Goal: Check status: Check status

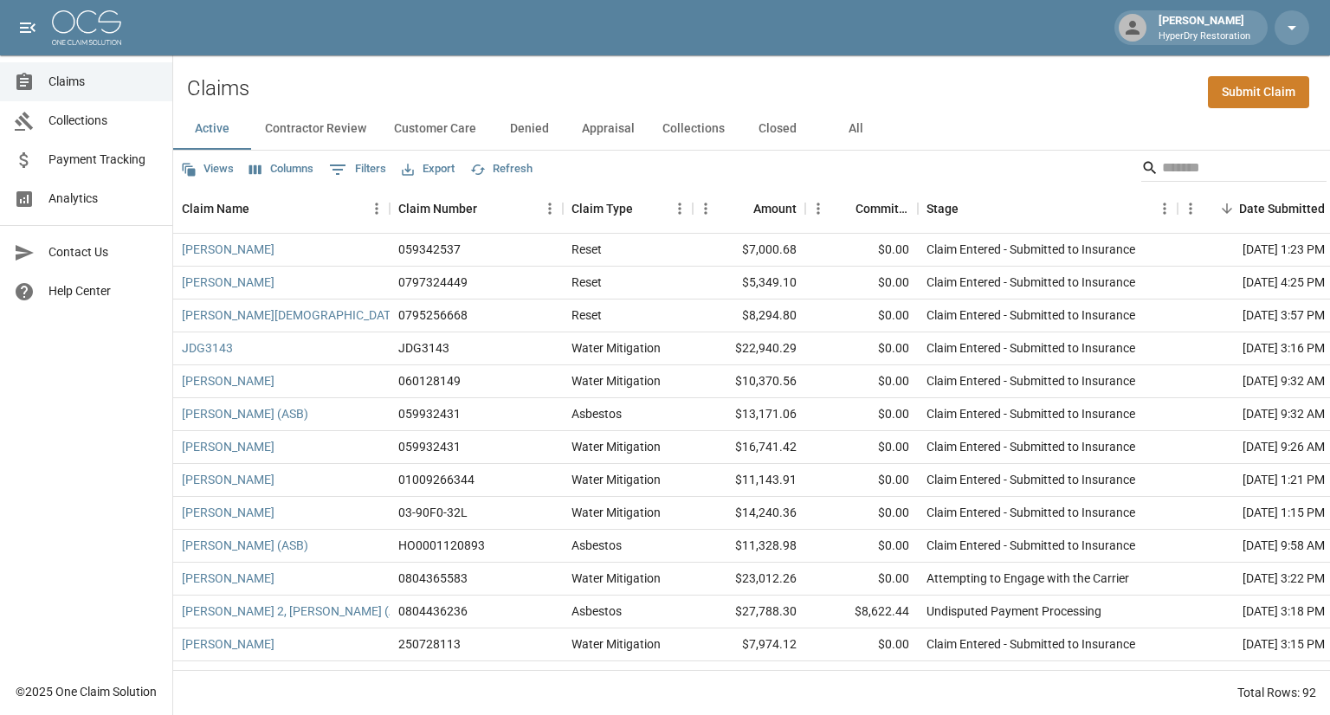
click at [72, 121] on span "Collections" at bounding box center [104, 121] width 110 height 18
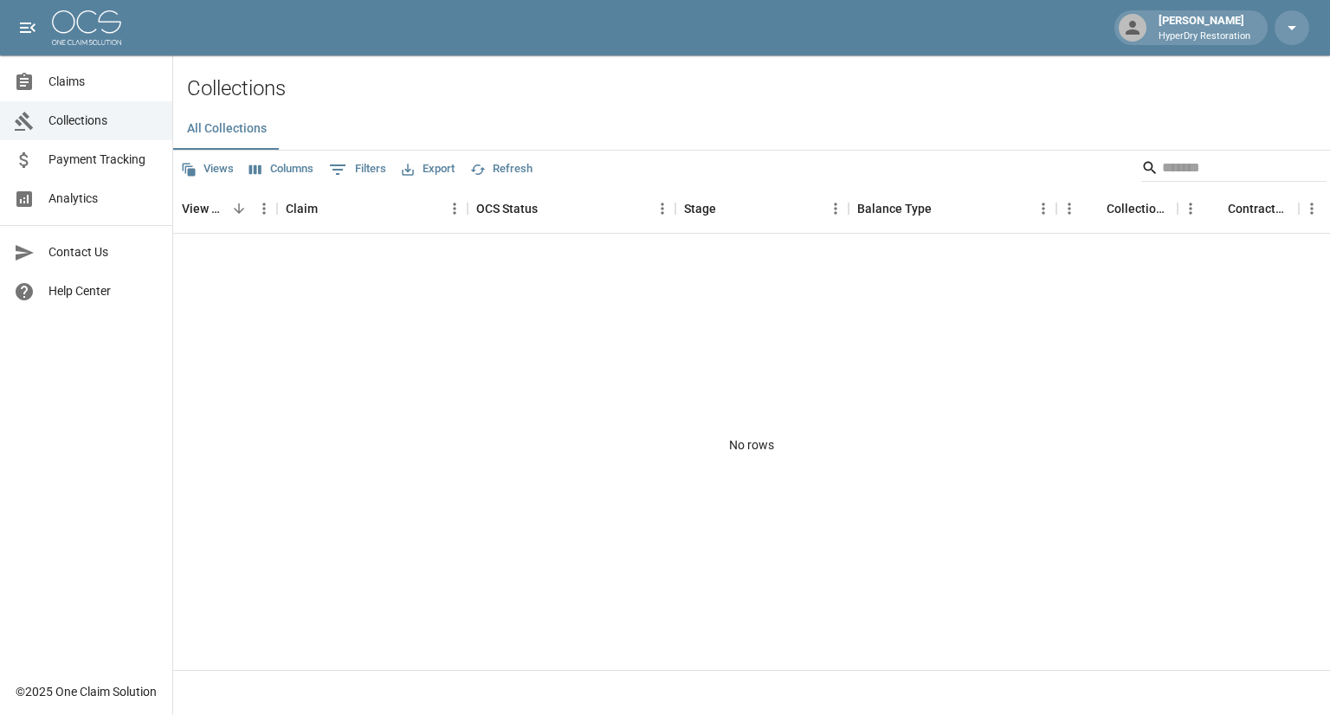
click at [76, 160] on span "Payment Tracking" at bounding box center [104, 160] width 110 height 18
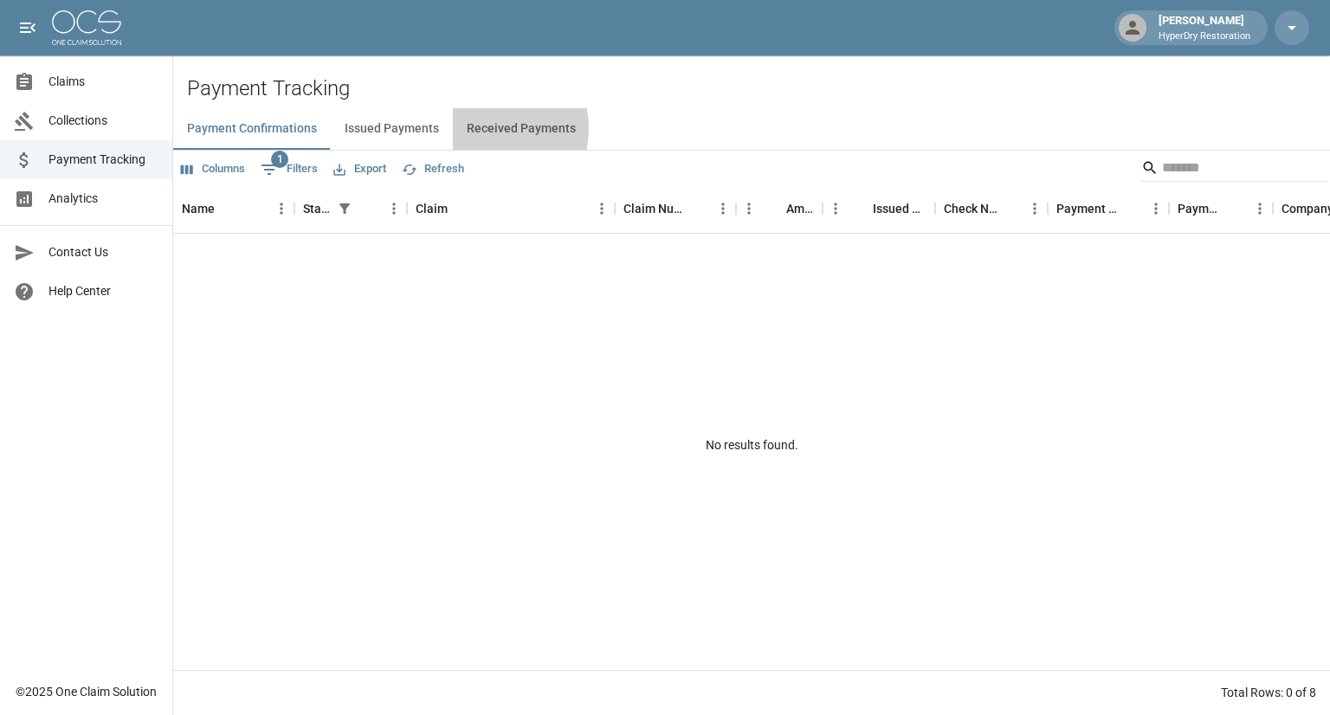
click at [478, 129] on button "Received Payments" at bounding box center [521, 129] width 137 height 42
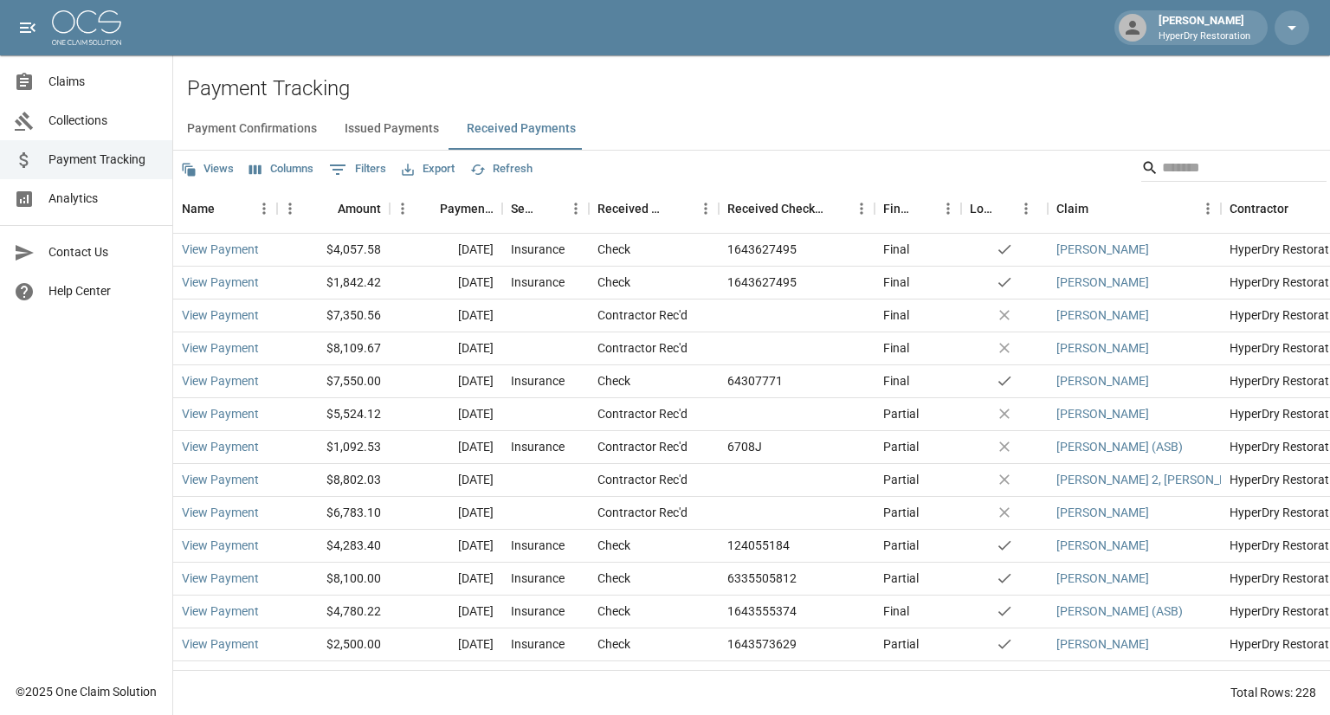
click at [87, 84] on span "Claims" at bounding box center [104, 82] width 110 height 18
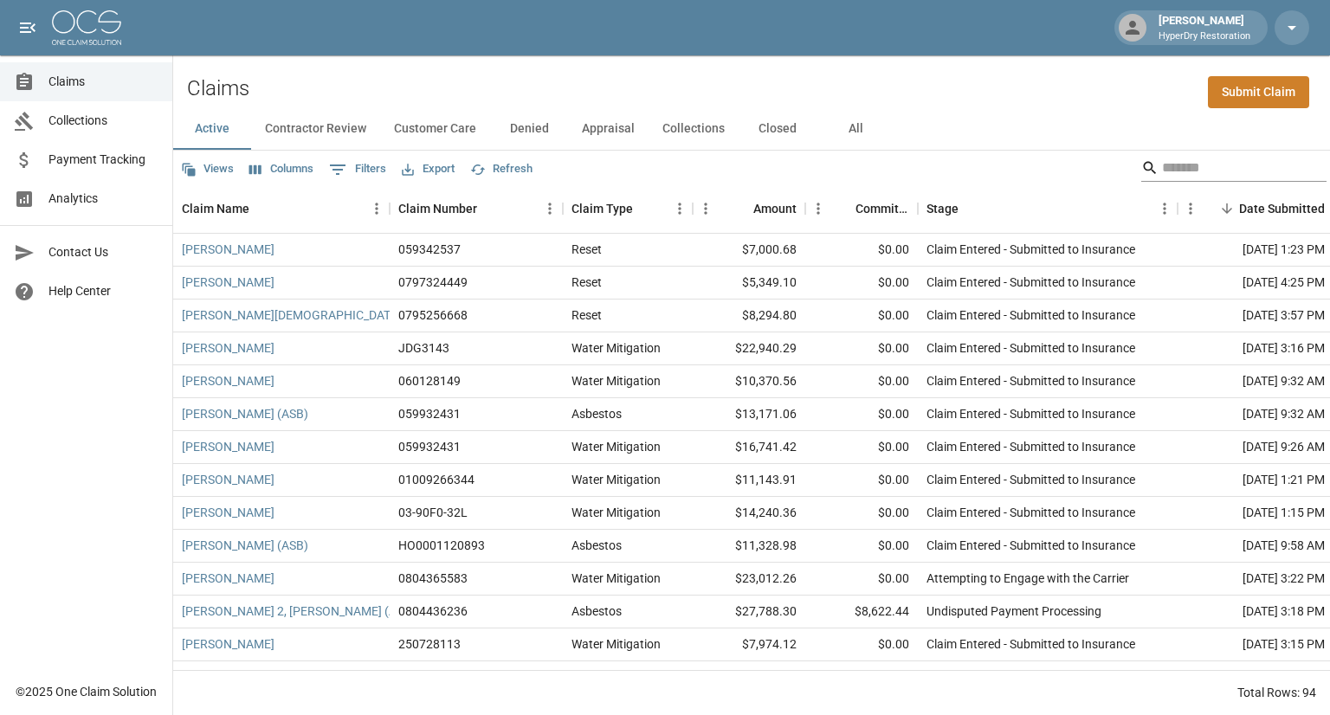
click at [1168, 161] on input "Search" at bounding box center [1231, 168] width 139 height 28
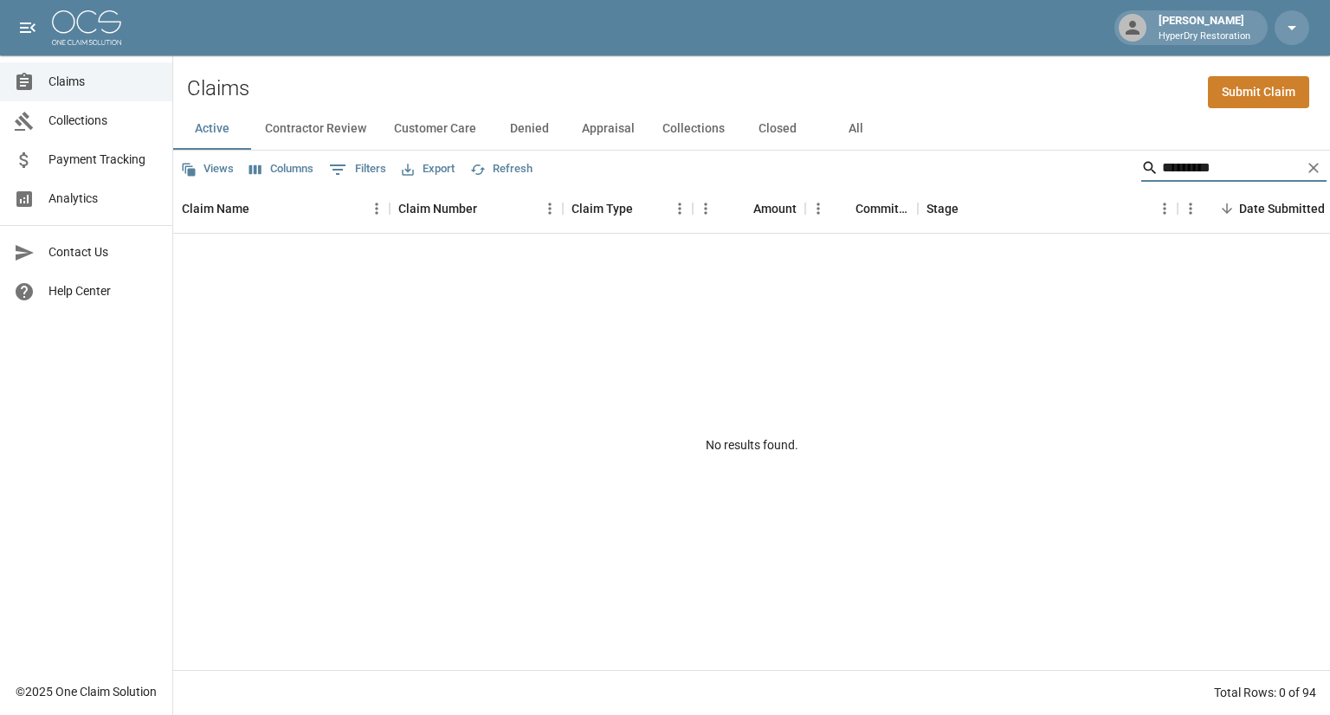
type input "*********"
click at [859, 122] on button "All" at bounding box center [856, 129] width 78 height 42
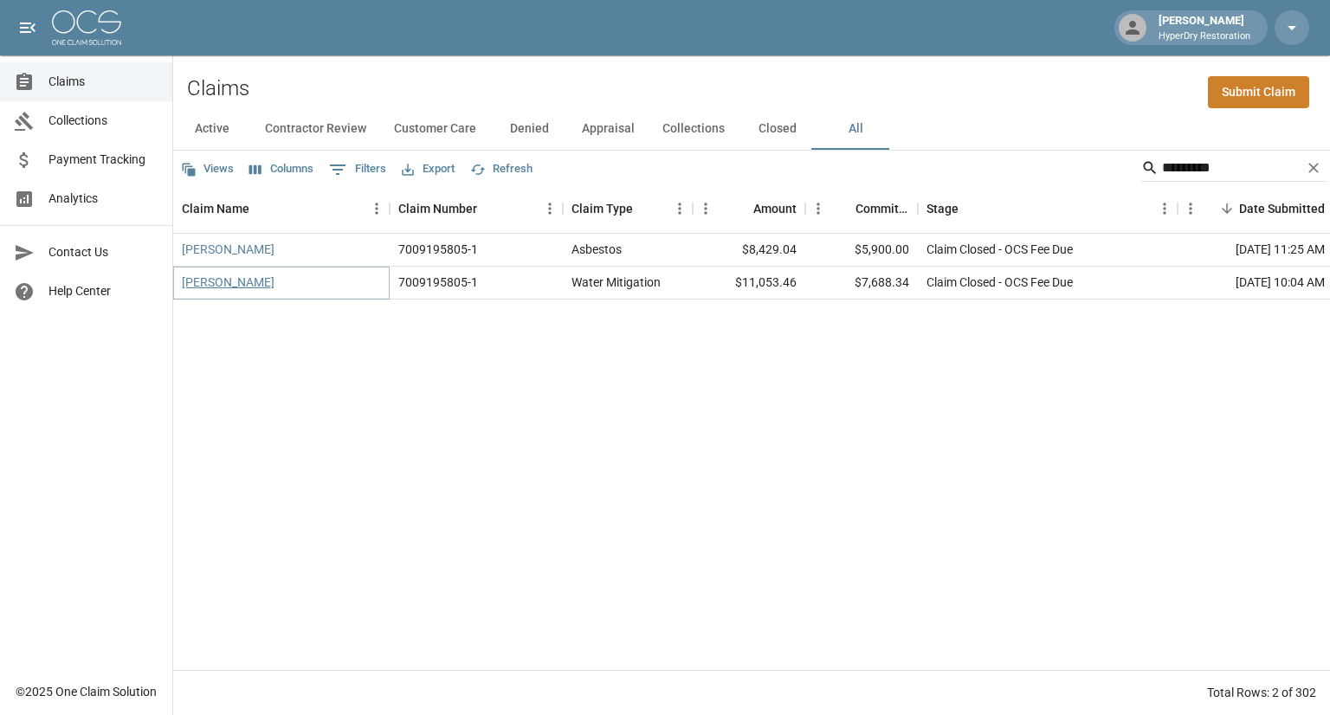
click at [230, 284] on link "[PERSON_NAME]" at bounding box center [228, 282] width 93 height 17
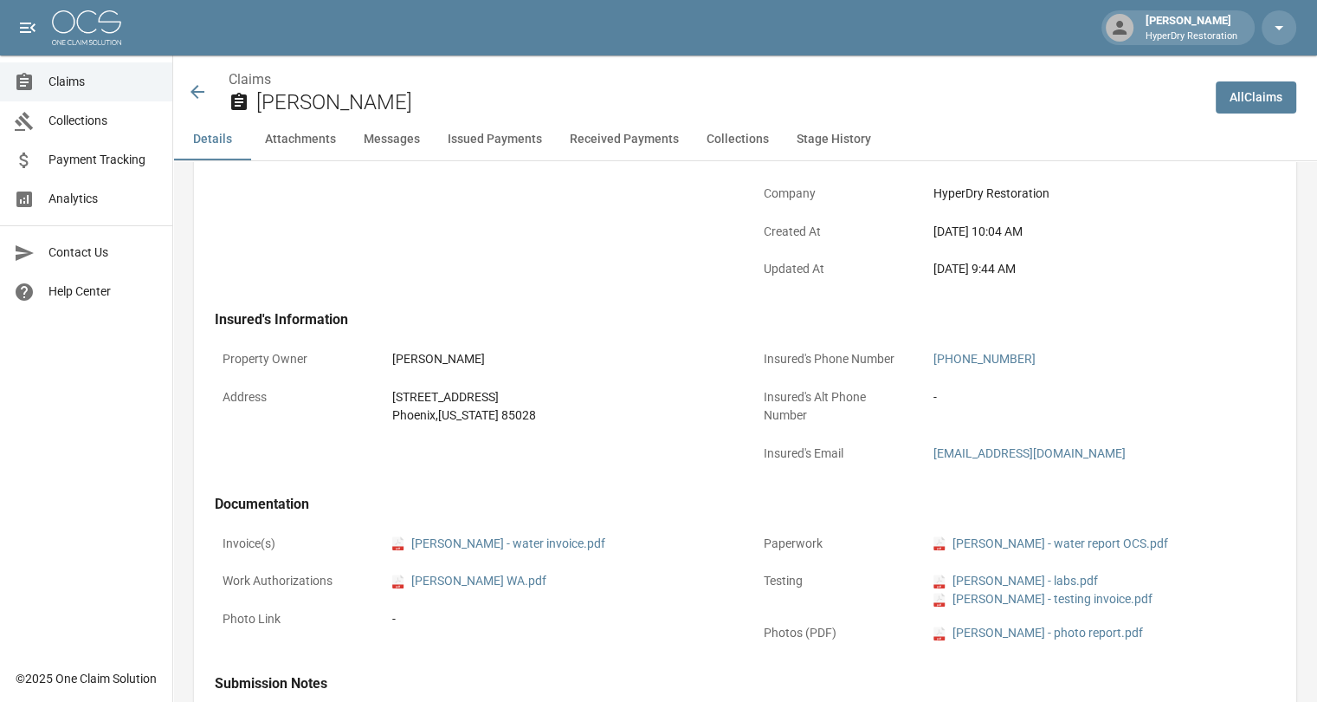
scroll to position [405, 0]
click at [621, 133] on button "Received Payments" at bounding box center [624, 140] width 137 height 42
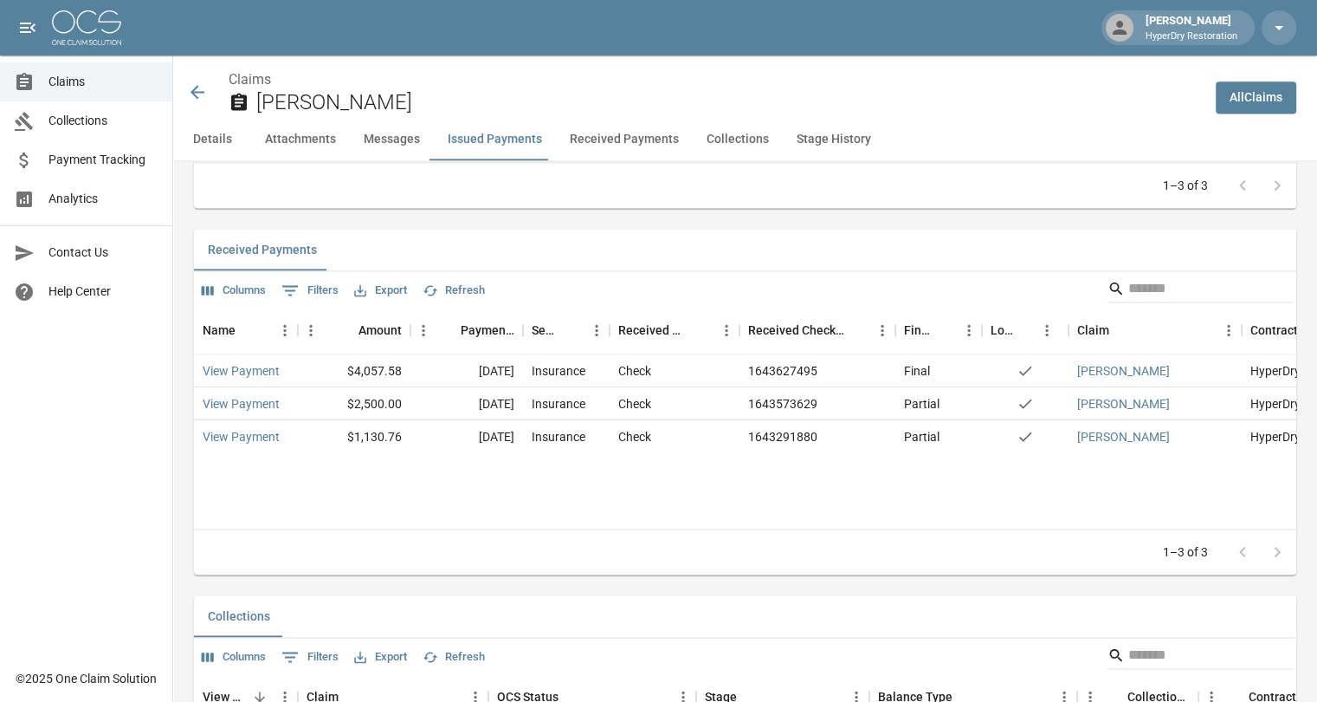
scroll to position [2397, 0]
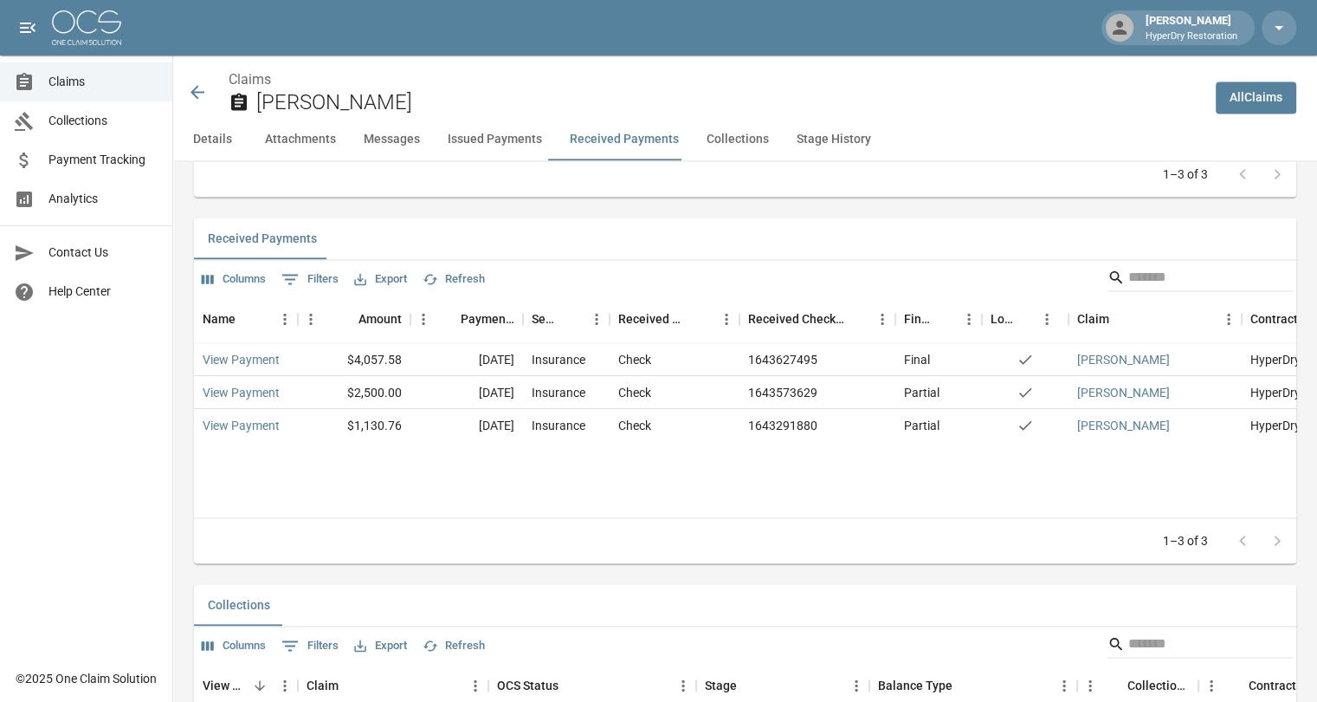
click at [198, 91] on icon at bounding box center [198, 92] width 14 height 14
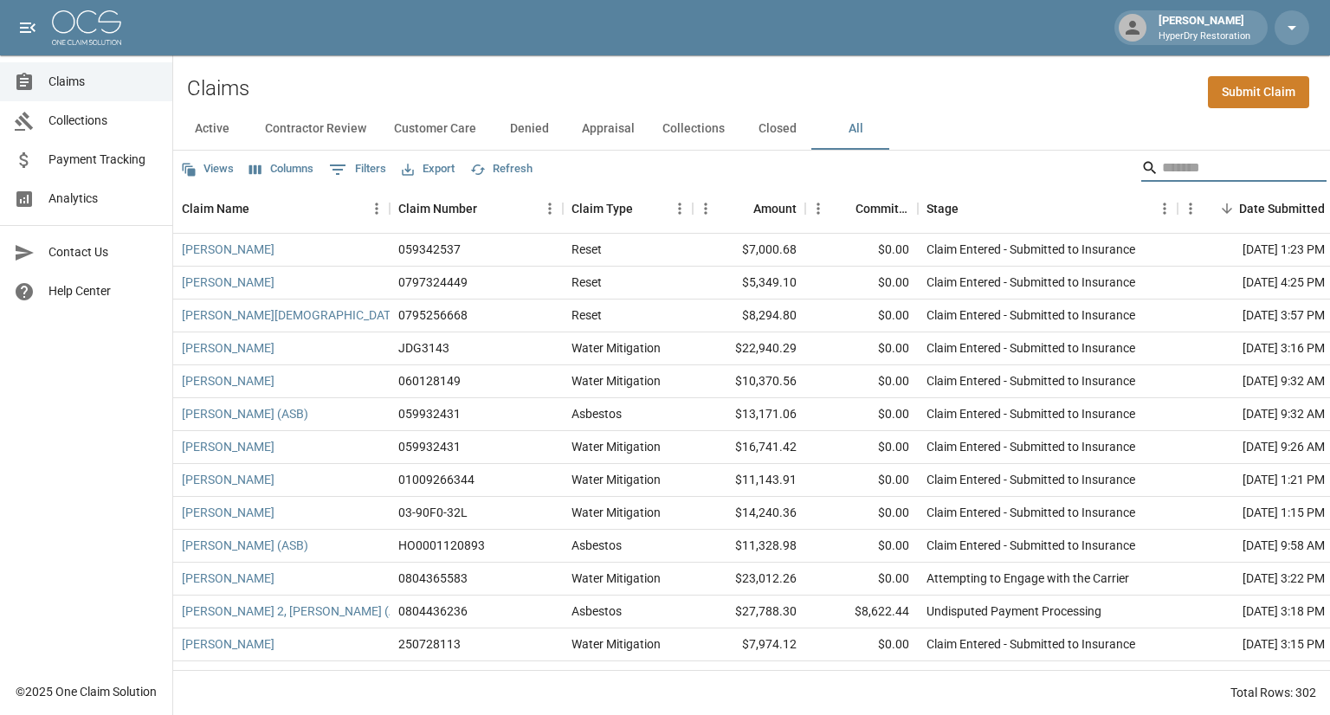
click at [1194, 172] on input "Search" at bounding box center [1231, 168] width 139 height 28
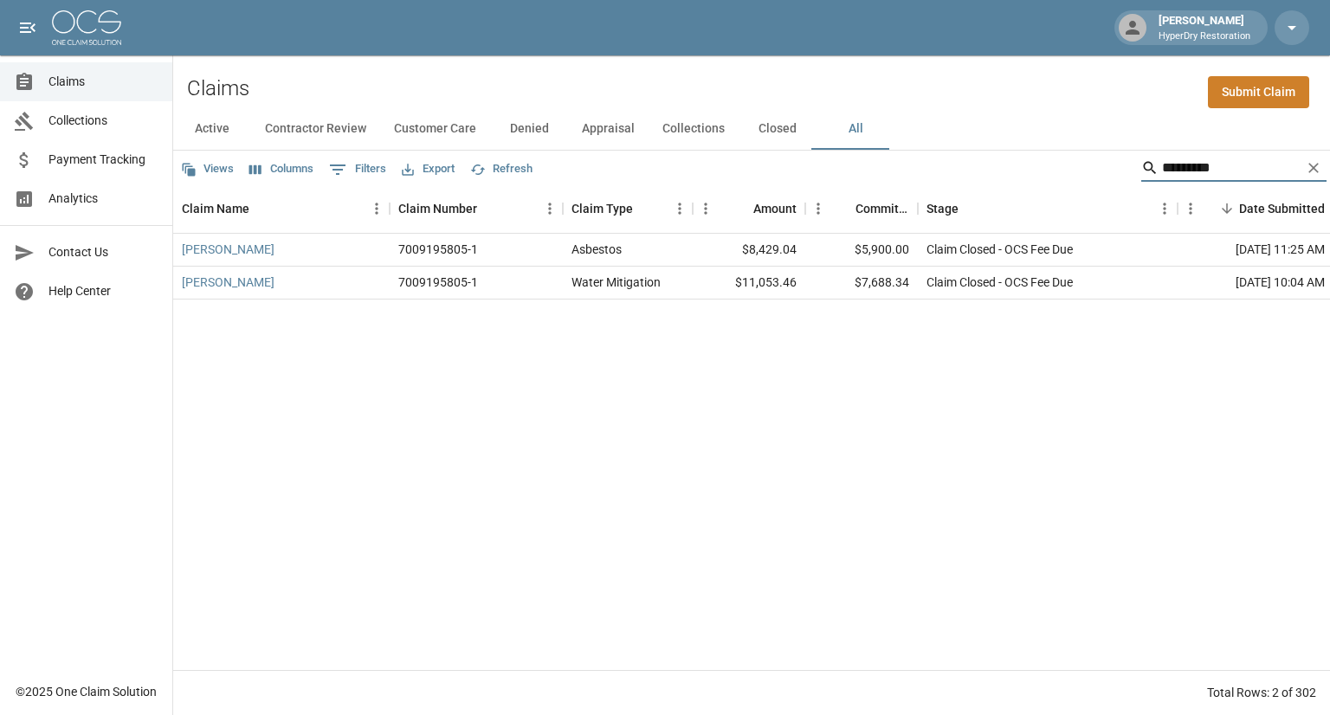
type input "*********"
drag, startPoint x: 1196, startPoint y: 169, endPoint x: 1067, endPoint y: 165, distance: 129.1
click at [1067, 165] on div "Views Columns 0 Filters Export Refresh *********" at bounding box center [751, 168] width 1157 height 35
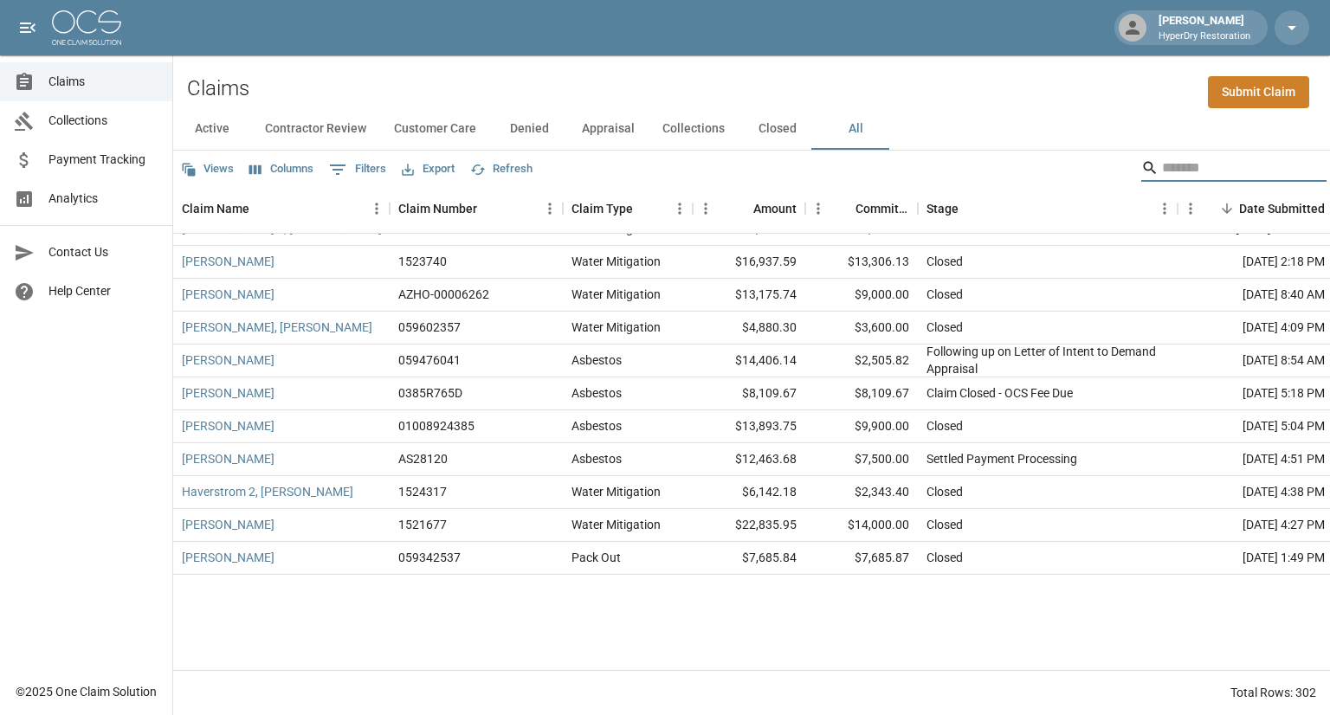
scroll to position [4009, 0]
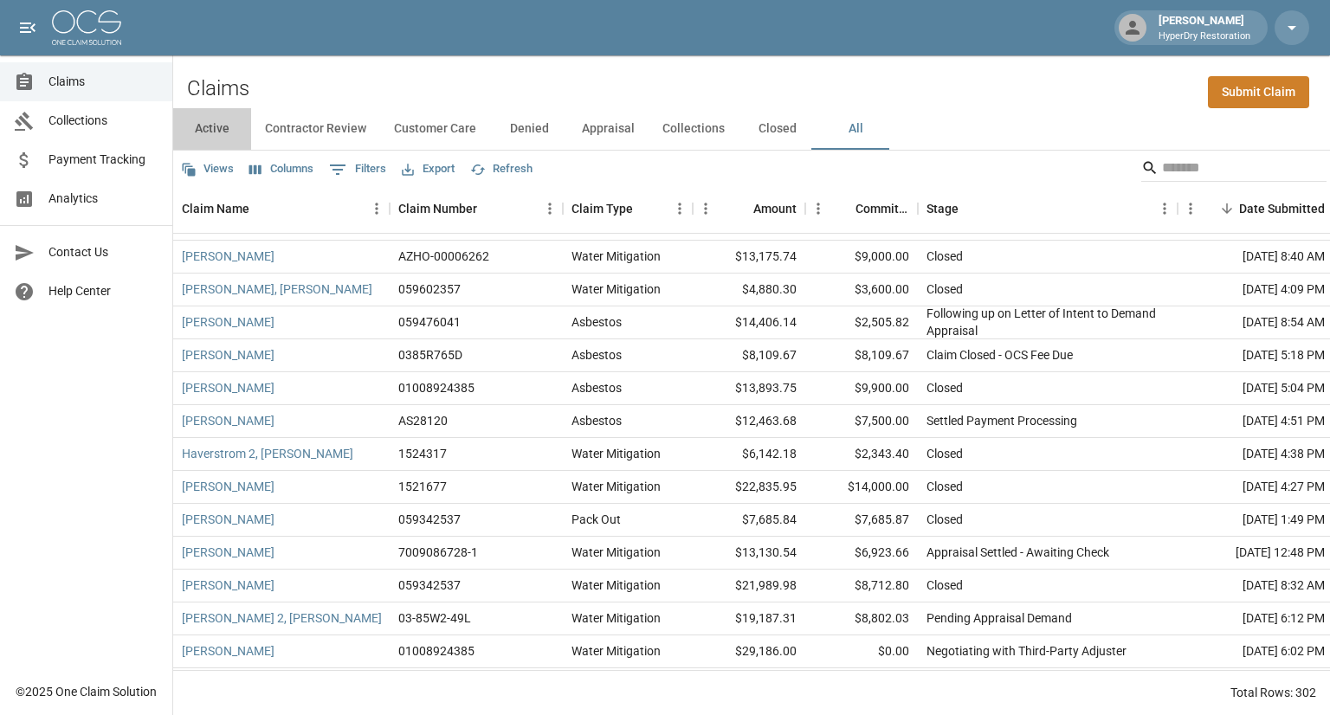
click at [212, 125] on button "Active" at bounding box center [212, 129] width 78 height 42
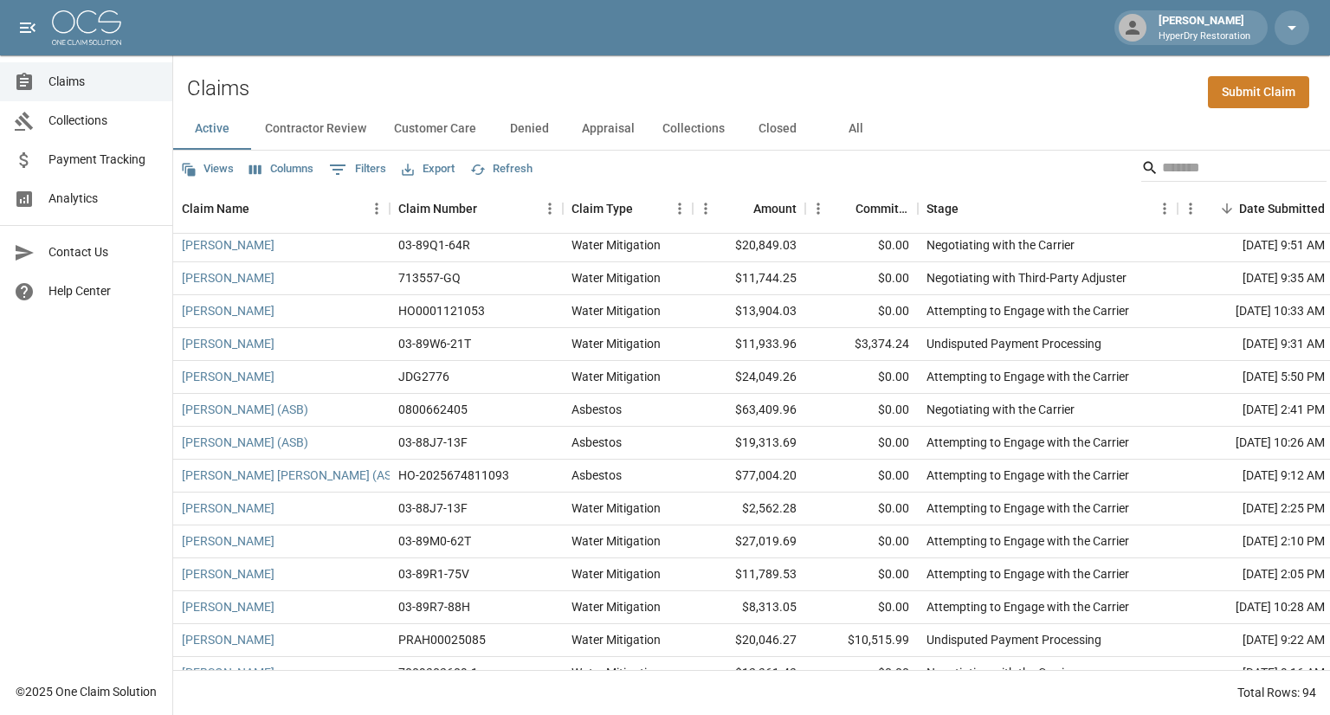
scroll to position [1024, 0]
click at [1175, 166] on input "Search" at bounding box center [1231, 168] width 139 height 28
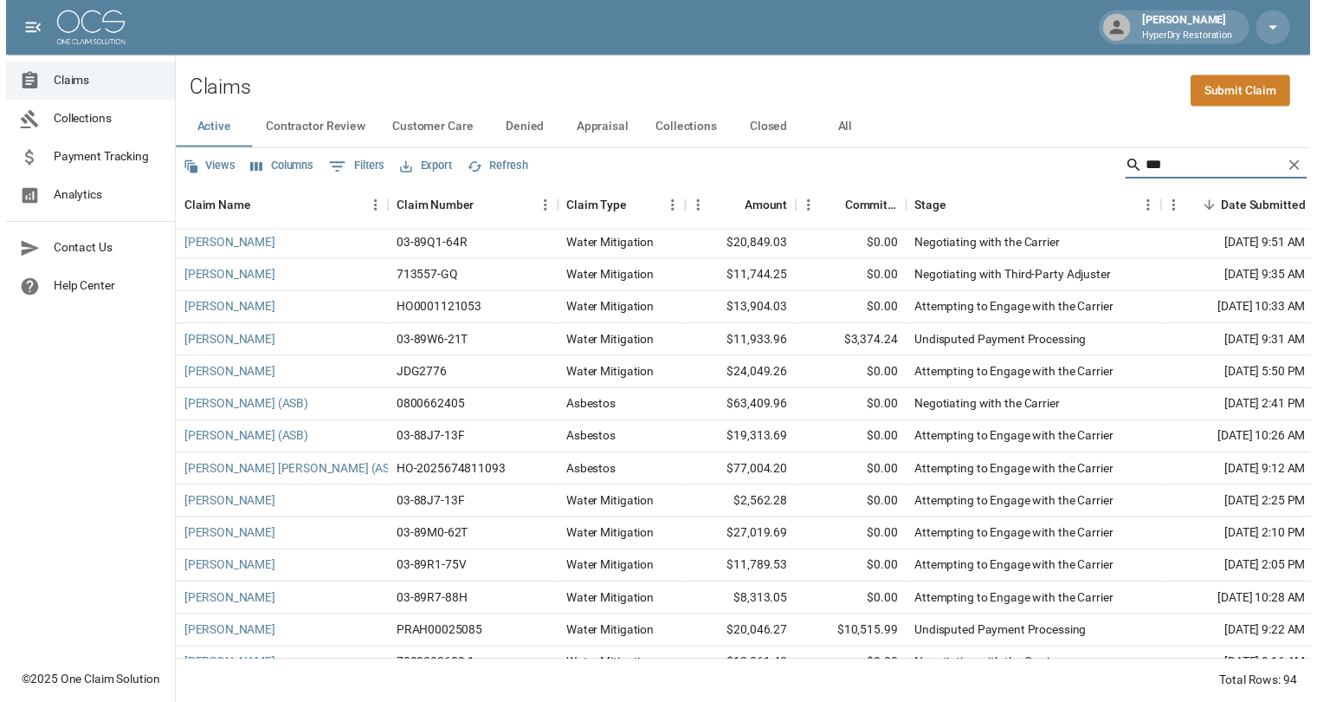
scroll to position [0, 0]
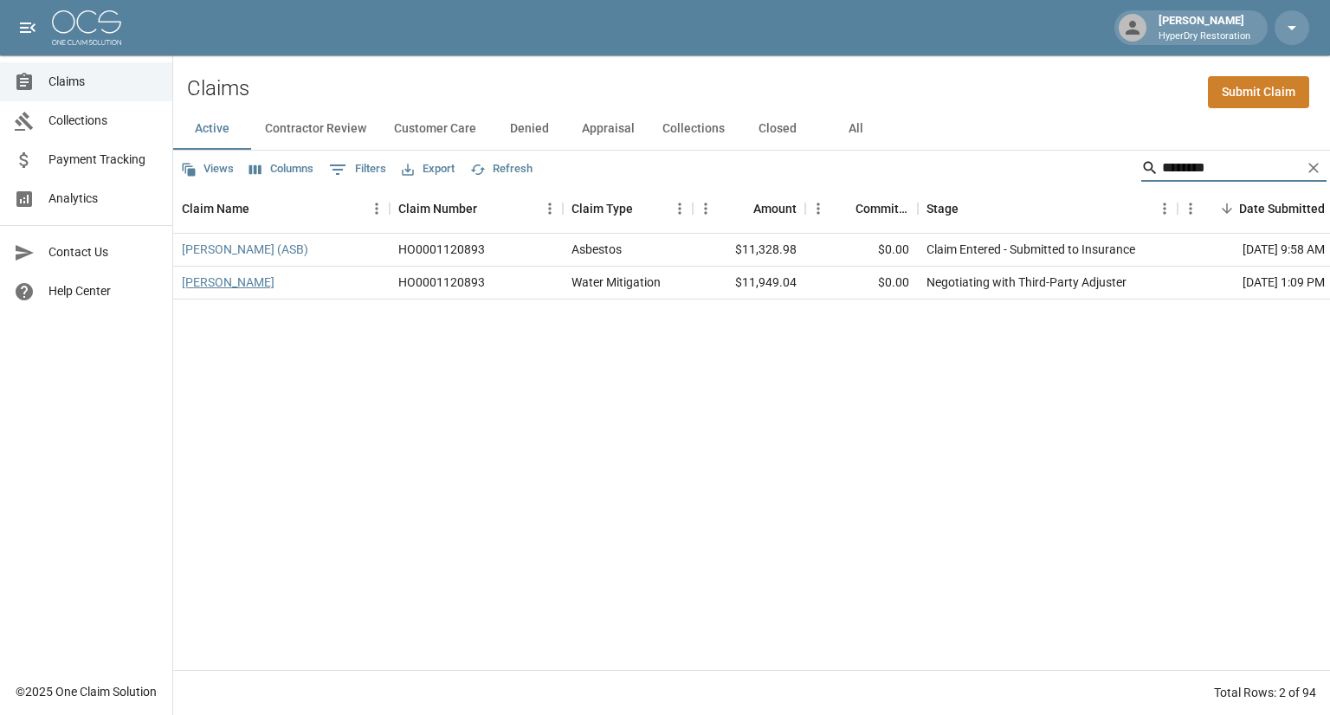
type input "********"
click at [231, 276] on link "[PERSON_NAME]" at bounding box center [228, 282] width 93 height 17
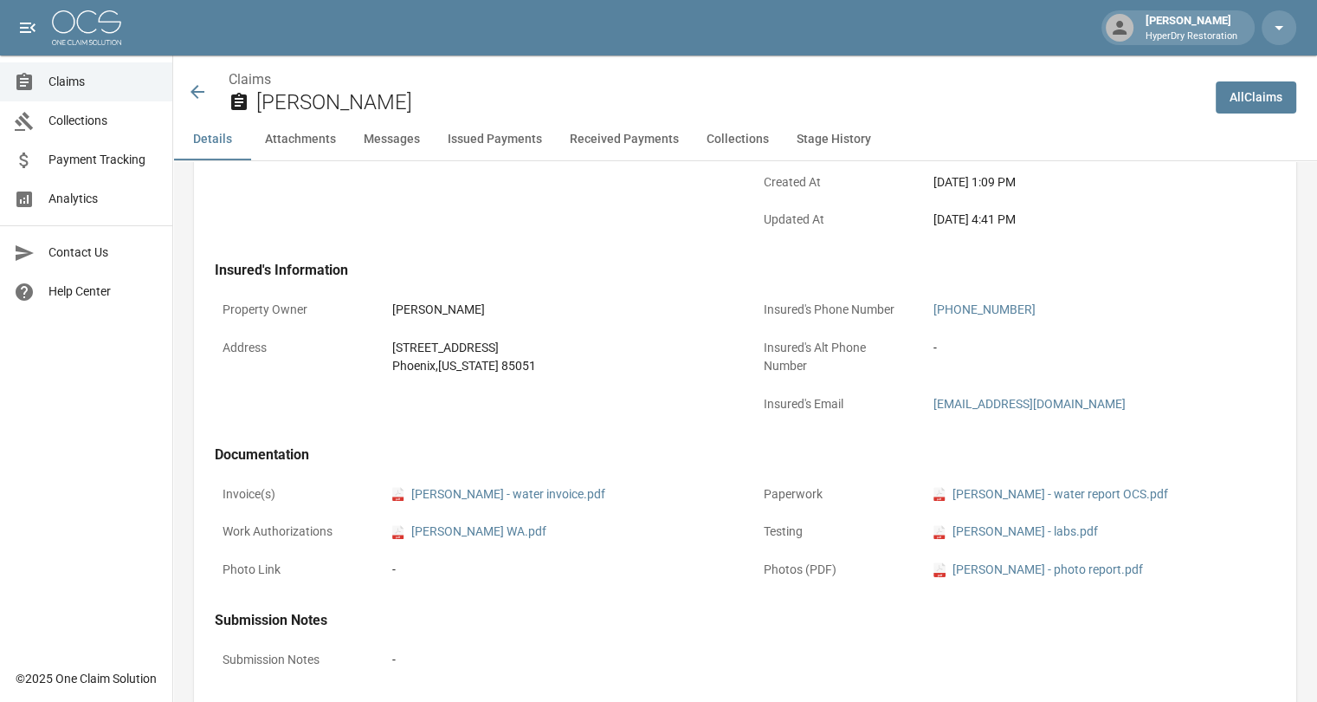
scroll to position [452, 0]
click at [195, 94] on icon at bounding box center [198, 92] width 14 height 14
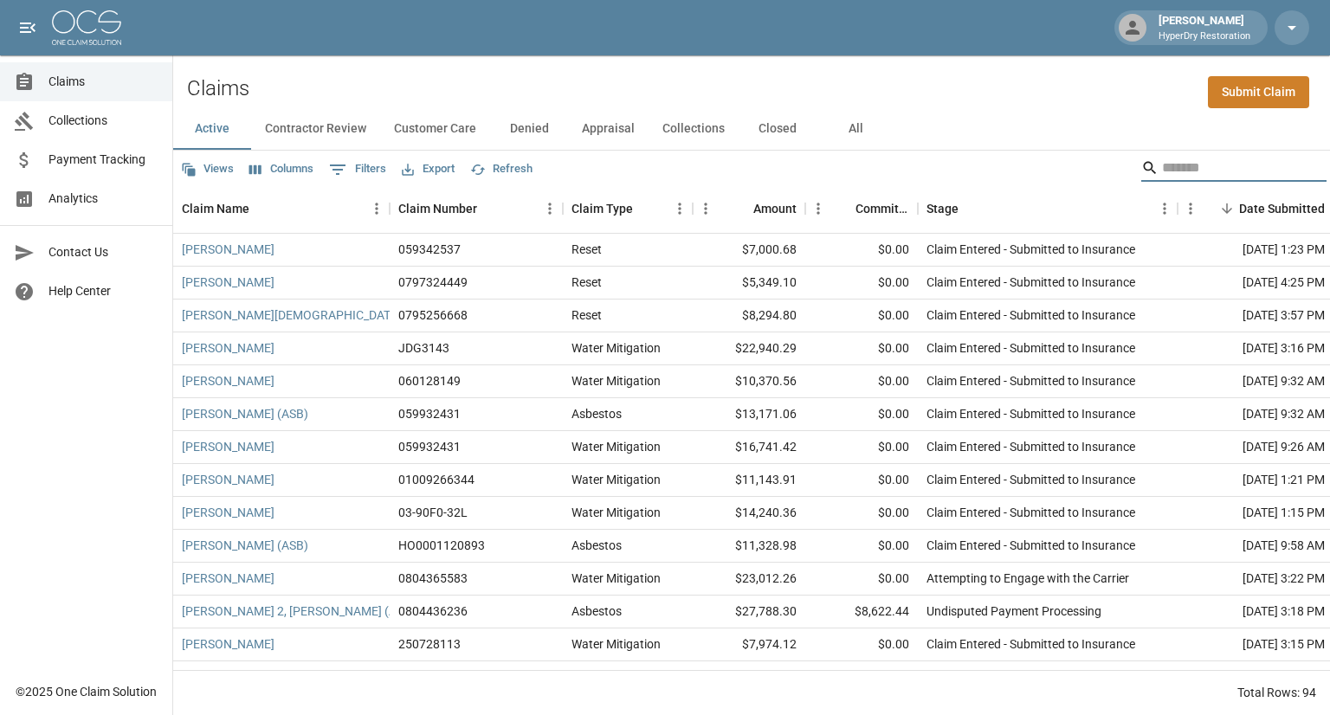
click at [1162, 166] on input "Search" at bounding box center [1231, 168] width 139 height 28
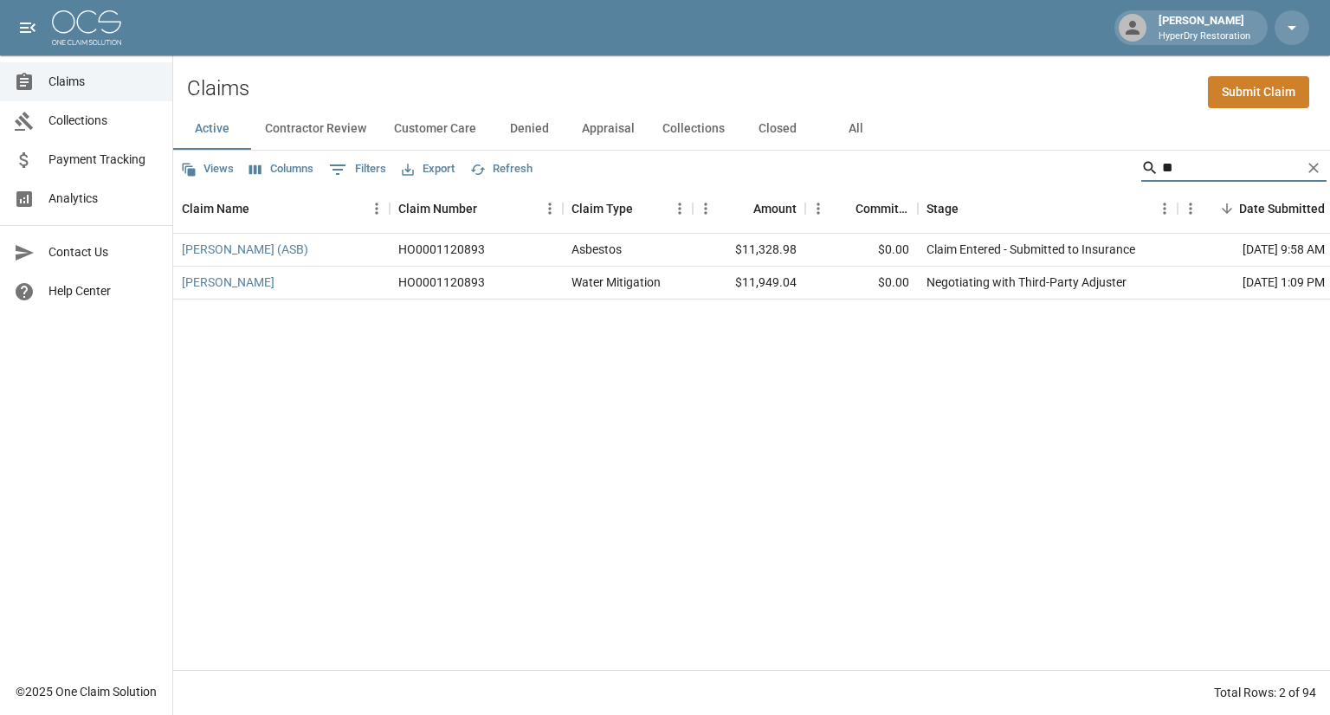
type input "*"
